Goal: Transaction & Acquisition: Purchase product/service

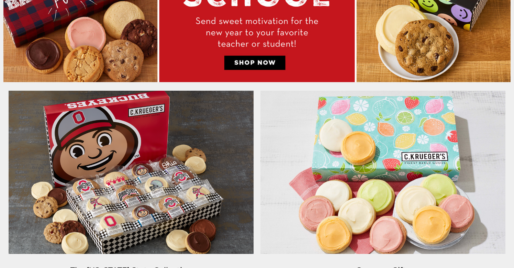
scroll to position [517, 0]
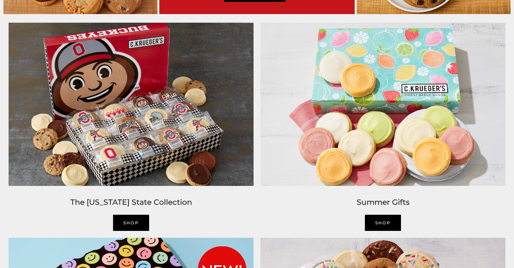
click at [187, 136] on img at bounding box center [131, 104] width 252 height 170
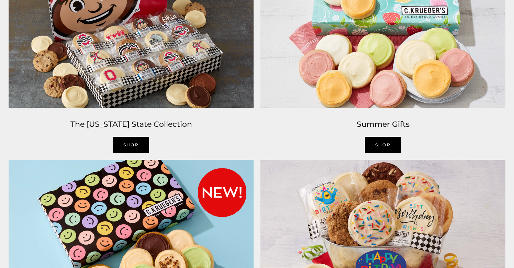
scroll to position [515, 0]
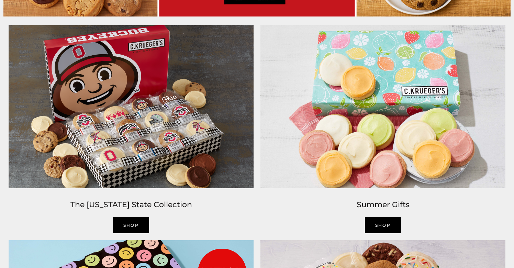
click at [166, 139] on img at bounding box center [131, 107] width 252 height 170
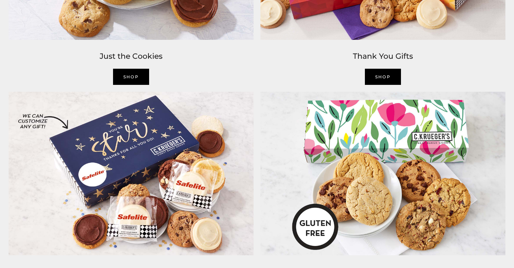
scroll to position [1168, 0]
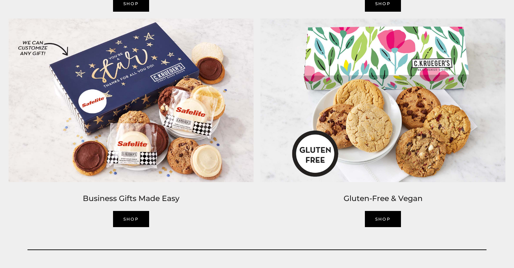
click at [141, 154] on img at bounding box center [131, 100] width 252 height 170
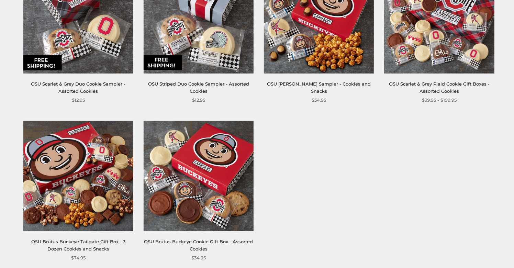
scroll to position [364, 0]
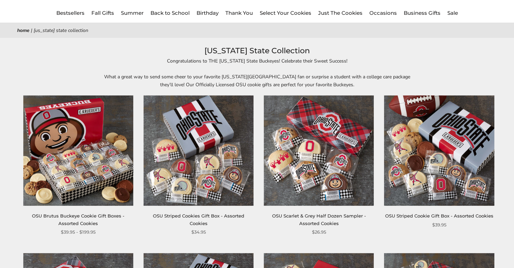
scroll to position [58, 0]
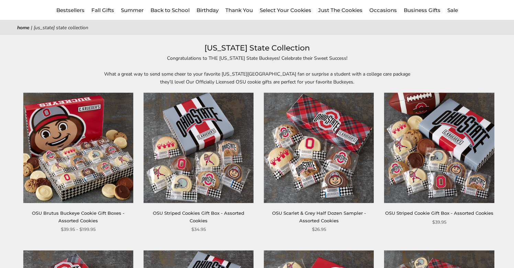
click at [295, 164] on img at bounding box center [319, 148] width 110 height 110
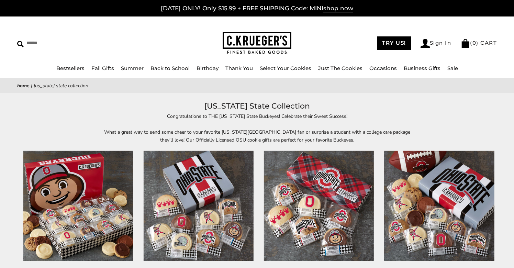
scroll to position [0, 0]
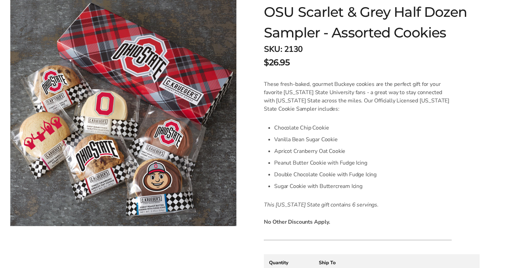
scroll to position [123, 0]
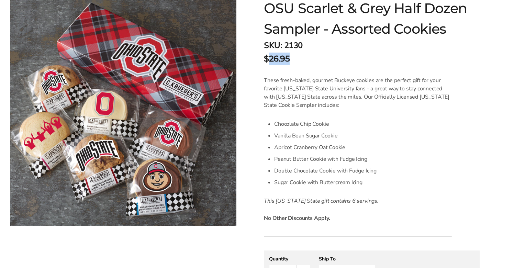
drag, startPoint x: 268, startPoint y: 59, endPoint x: 295, endPoint y: 59, distance: 27.2
click at [295, 59] on div "$26.95" at bounding box center [372, 59] width 216 height 12
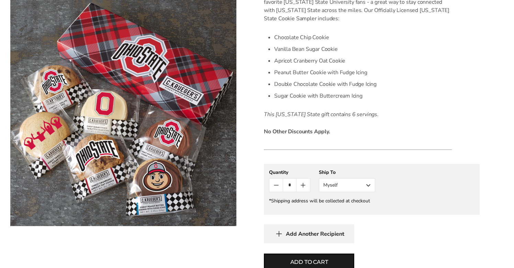
scroll to position [235, 0]
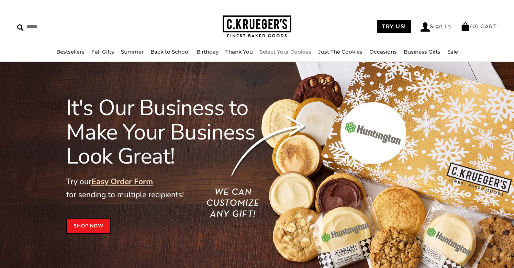
click at [292, 51] on link "Select Your Cookies" at bounding box center [286, 51] width 52 height 7
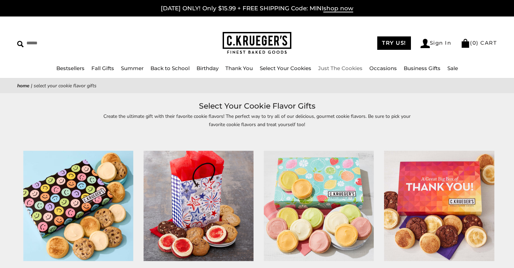
click at [342, 68] on link "Just The Cookies" at bounding box center [340, 68] width 44 height 7
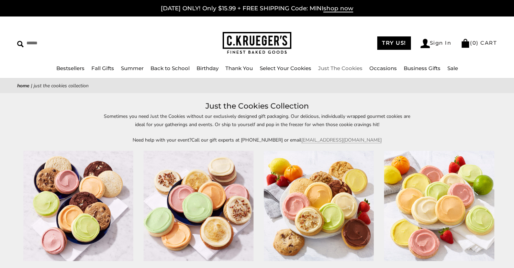
click at [352, 66] on link "Just The Cookies" at bounding box center [340, 68] width 44 height 7
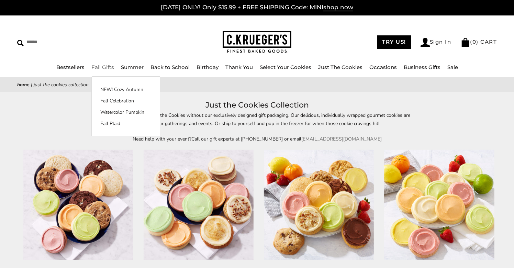
click at [99, 69] on link "Fall Gifts" at bounding box center [102, 67] width 23 height 7
